Goal: Task Accomplishment & Management: Manage account settings

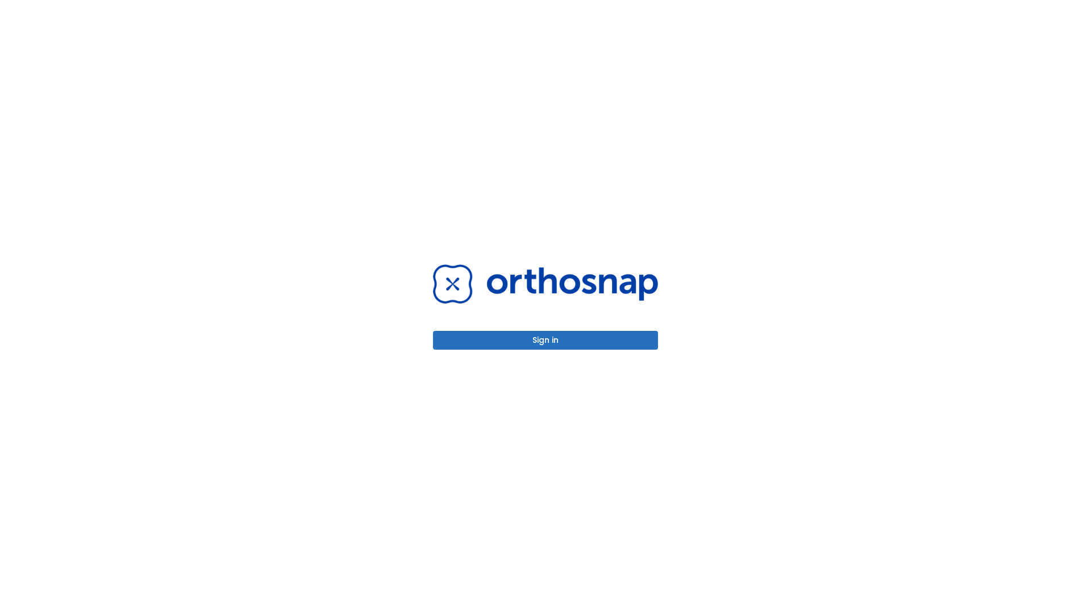
click at [546, 340] on button "Sign in" at bounding box center [545, 340] width 225 height 19
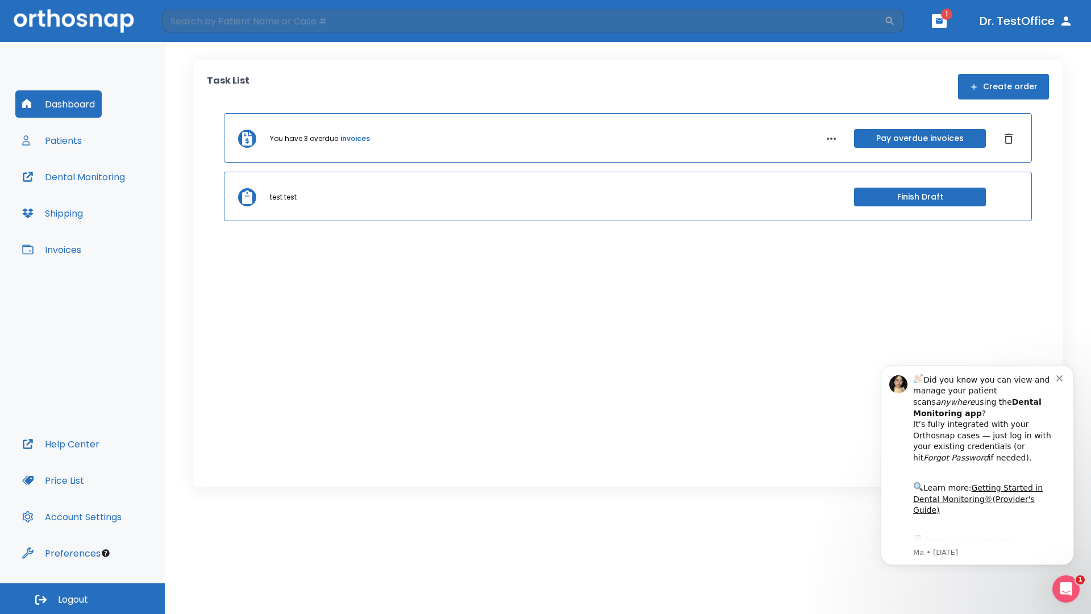
click at [82, 598] on span "Logout" at bounding box center [73, 599] width 30 height 13
